Goal: Task Accomplishment & Management: Complete application form

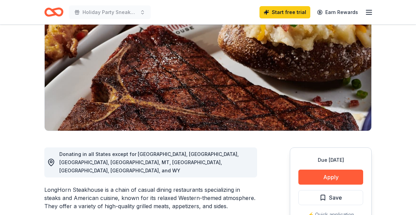
scroll to position [109, 0]
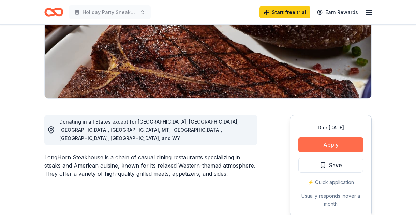
click at [328, 146] on button "Apply" at bounding box center [330, 144] width 65 height 15
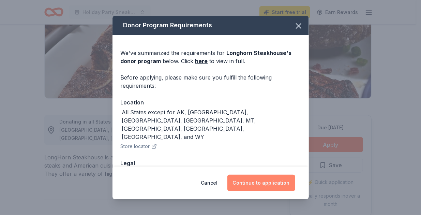
click at [254, 182] on button "Continue to application" at bounding box center [261, 183] width 68 height 16
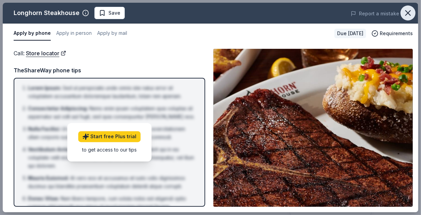
click at [408, 13] on icon "button" at bounding box center [408, 13] width 5 height 5
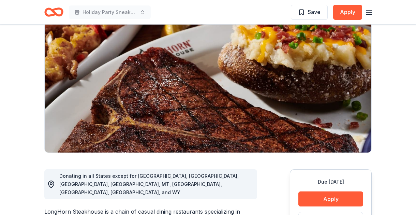
scroll to position [0, 0]
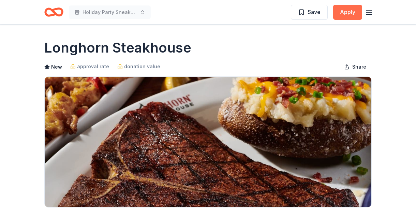
click at [348, 14] on button "Apply" at bounding box center [347, 12] width 29 height 15
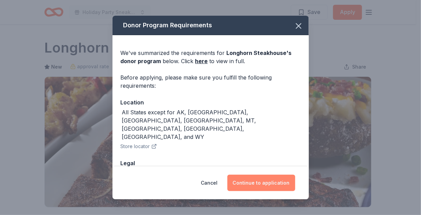
click at [247, 186] on button "Continue to application" at bounding box center [261, 183] width 68 height 16
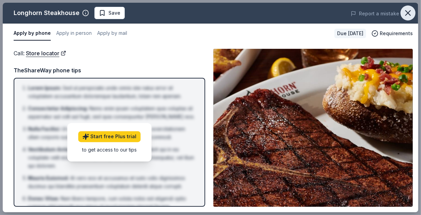
click at [412, 10] on icon "button" at bounding box center [408, 13] width 10 height 10
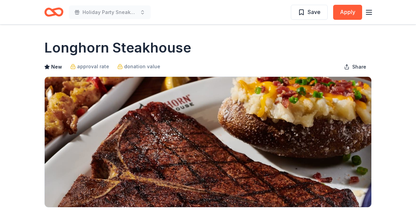
click at [369, 14] on icon "button" at bounding box center [369, 12] width 8 height 8
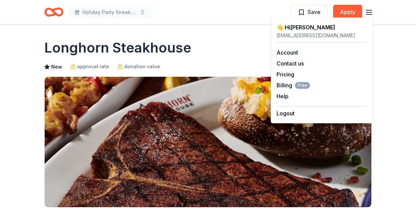
click at [257, 41] on div "Longhorn Steakhouse" at bounding box center [207, 47] width 327 height 19
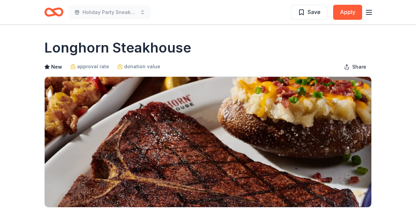
click at [374, 10] on div "Holiday Party Sneaker Ball 2024 Save Apply" at bounding box center [207, 12] width 349 height 24
click at [369, 12] on icon "button" at bounding box center [369, 12] width 8 height 8
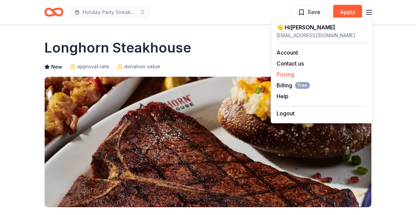
click at [291, 71] on div "Pricing" at bounding box center [322, 74] width 91 height 8
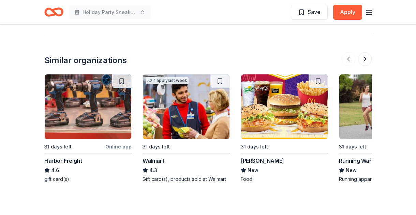
scroll to position [713, 0]
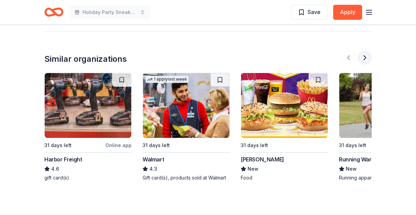
click at [365, 51] on button at bounding box center [365, 58] width 14 height 14
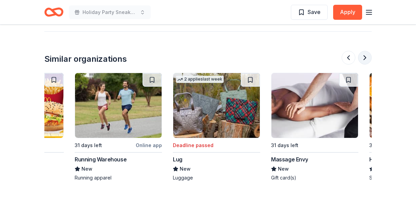
scroll to position [0, 295]
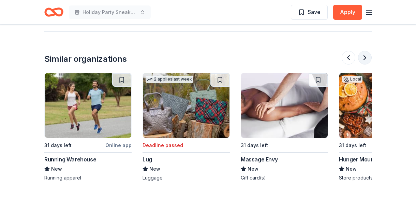
click at [365, 51] on button at bounding box center [365, 58] width 14 height 14
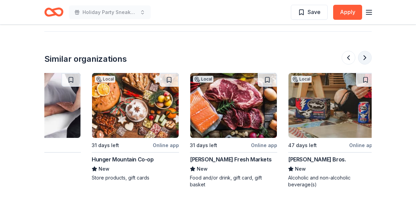
scroll to position [0, 589]
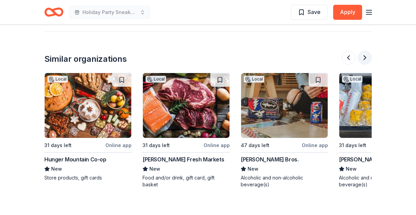
click at [365, 51] on button at bounding box center [365, 58] width 14 height 14
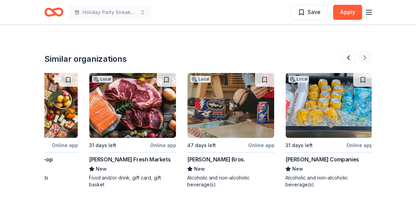
scroll to position [0, 644]
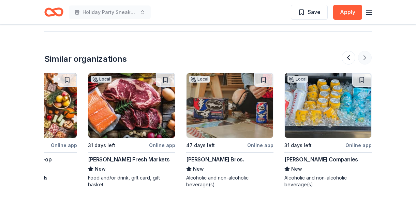
click at [365, 51] on div at bounding box center [357, 58] width 30 height 14
click at [351, 51] on button at bounding box center [349, 58] width 14 height 14
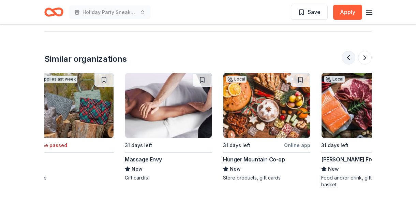
scroll to position [0, 393]
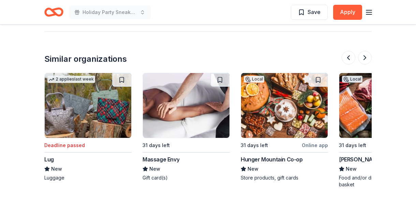
click at [156, 155] on div "Massage Envy" at bounding box center [161, 159] width 37 height 8
click at [175, 155] on div "Massage Envy" at bounding box center [161, 159] width 37 height 8
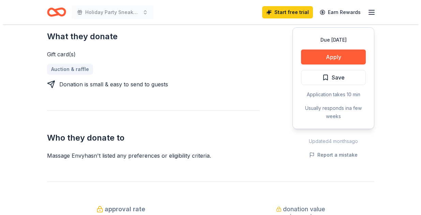
scroll to position [268, 0]
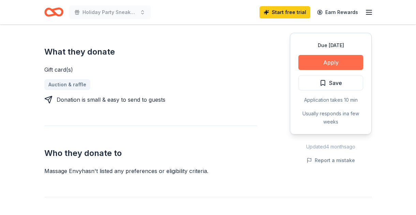
click at [318, 62] on button "Apply" at bounding box center [330, 62] width 65 height 15
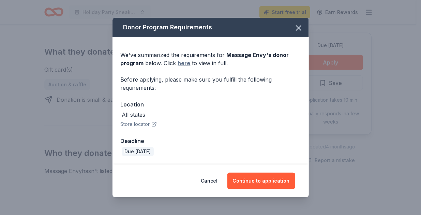
click at [187, 65] on link "here" at bounding box center [184, 63] width 13 height 8
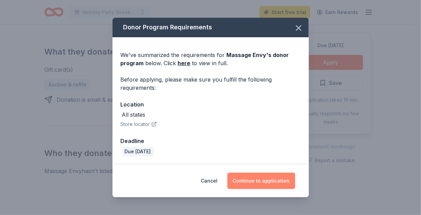
click at [255, 180] on button "Continue to application" at bounding box center [261, 181] width 68 height 16
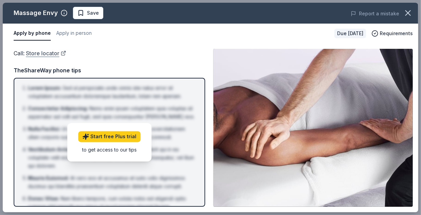
click at [46, 53] on link "Store locator" at bounding box center [46, 53] width 40 height 9
click at [41, 12] on div "Massage Envy" at bounding box center [36, 13] width 44 height 11
drag, startPoint x: 56, startPoint y: 13, endPoint x: 31, endPoint y: 13, distance: 24.9
click at [33, 13] on div "Massage Envy" at bounding box center [36, 13] width 44 height 11
drag, startPoint x: 13, startPoint y: 11, endPoint x: 33, endPoint y: 16, distance: 21.4
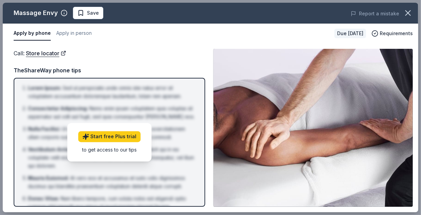
click at [33, 16] on div "Massage Envy Save" at bounding box center [127, 13] width 249 height 12
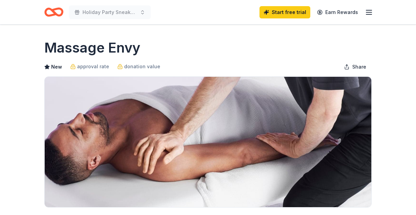
drag, startPoint x: 141, startPoint y: 47, endPoint x: 90, endPoint y: 44, distance: 50.9
click at [90, 44] on div "Massage Envy" at bounding box center [207, 47] width 327 height 19
drag, startPoint x: 38, startPoint y: 44, endPoint x: 128, endPoint y: 54, distance: 90.6
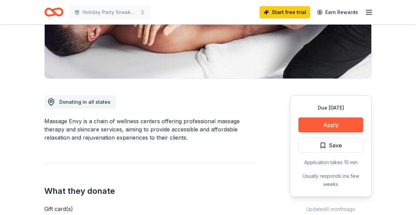
scroll to position [138, 0]
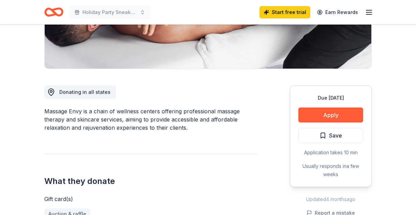
drag, startPoint x: 80, startPoint y: 109, endPoint x: 64, endPoint y: 109, distance: 15.4
click at [64, 109] on div "Massage Envy is a chain of wellness centers offering professional massage thera…" at bounding box center [150, 119] width 213 height 25
click at [80, 108] on div "Massage Envy is a chain of wellness centers offering professional massage thera…" at bounding box center [150, 119] width 213 height 25
click at [83, 110] on div "Massage Envy is a chain of wellness centers offering professional massage thera…" at bounding box center [150, 119] width 213 height 25
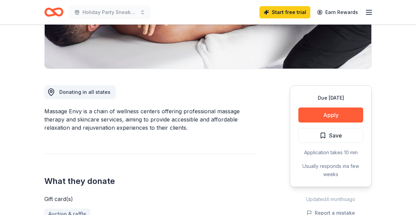
drag, startPoint x: 85, startPoint y: 113, endPoint x: 31, endPoint y: 118, distance: 53.8
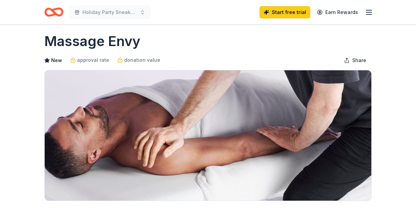
scroll to position [0, 0]
